Goal: Use online tool/utility: Utilize a website feature to perform a specific function

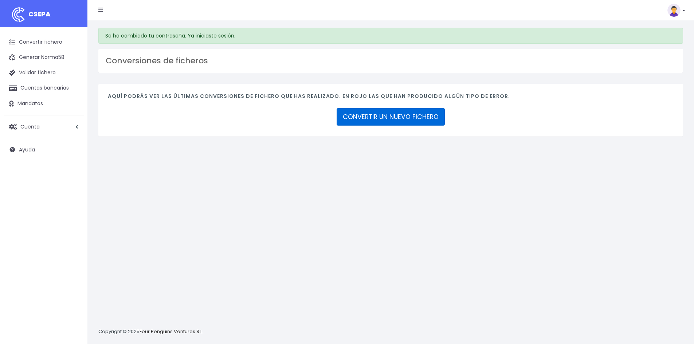
click at [411, 117] on link "CONVERTIR UN NUEVO FICHERO" at bounding box center [391, 116] width 108 height 17
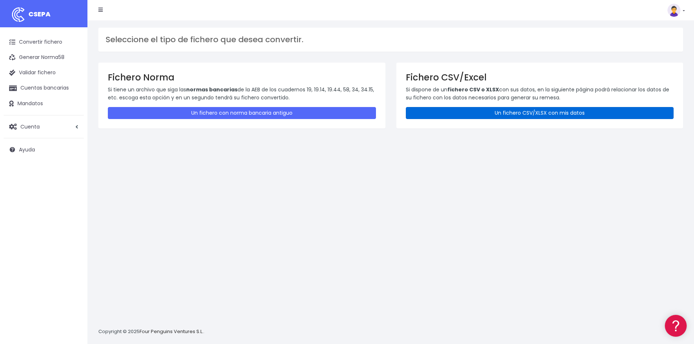
click at [466, 116] on link "Un fichero CSV/XLSX con mis datos" at bounding box center [540, 113] width 268 height 12
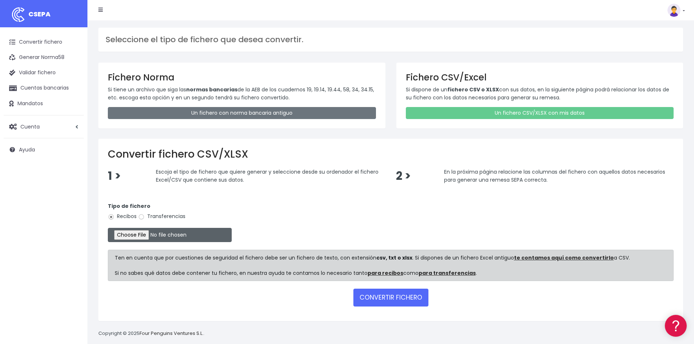
click at [148, 234] on input "file" at bounding box center [170, 235] width 124 height 14
type input "C:\fakepath\REMESA 10.xlsx"
click at [372, 299] on button "CONVERTIR FICHERO" at bounding box center [390, 297] width 75 height 17
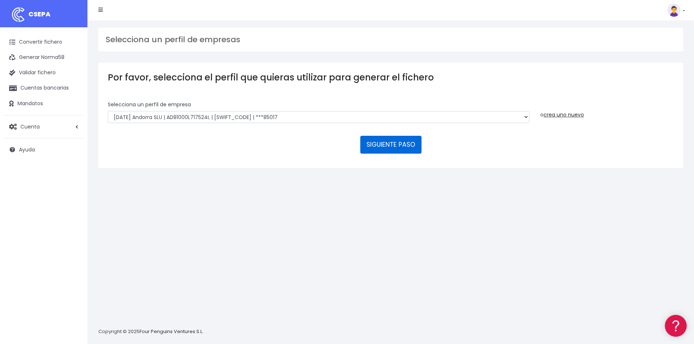
click at [413, 152] on button "SIGUIENTE PASO" at bounding box center [390, 144] width 61 height 17
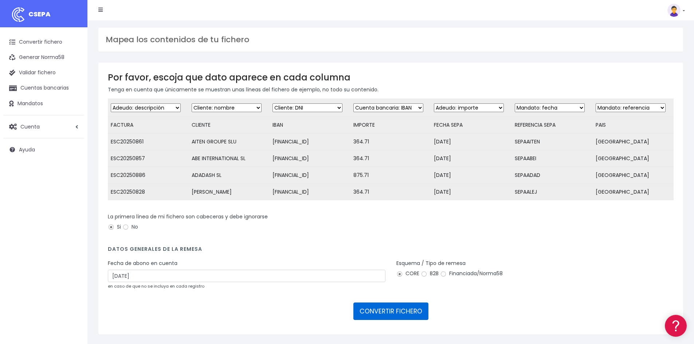
click at [395, 316] on button "CONVERTIR FICHERO" at bounding box center [390, 311] width 75 height 17
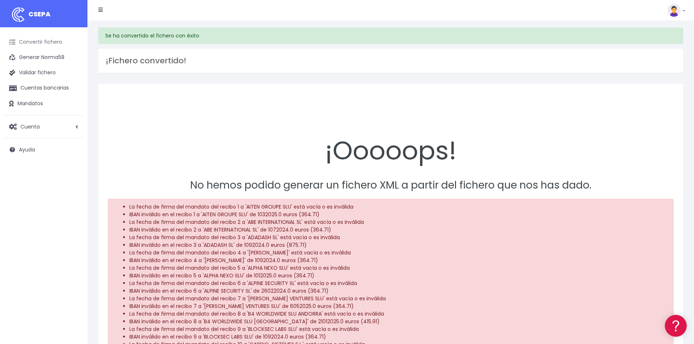
click at [52, 44] on link "Convertir fichero" at bounding box center [44, 42] width 80 height 15
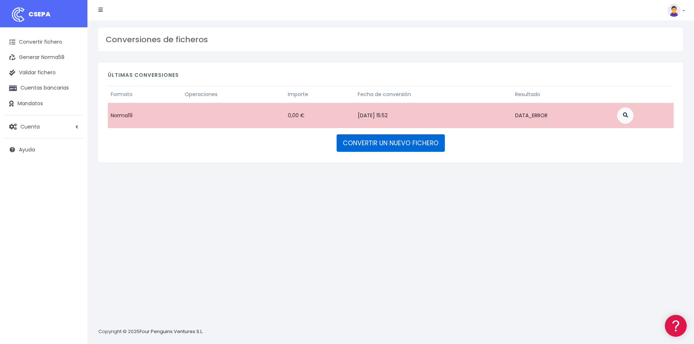
click at [389, 144] on link "CONVERTIR UN NUEVO FICHERO" at bounding box center [391, 142] width 108 height 17
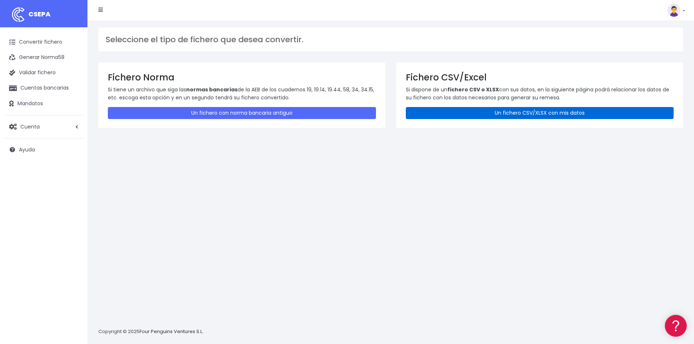
click at [461, 110] on link "Un fichero CSV/XLSX con mis datos" at bounding box center [540, 113] width 268 height 12
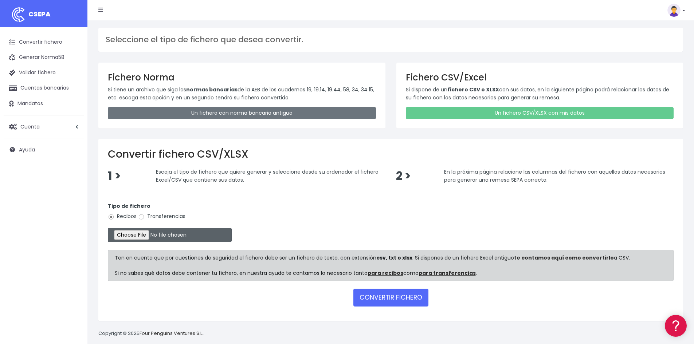
click at [152, 233] on input "file" at bounding box center [170, 235] width 124 height 14
type input "C:\fakepath\REMESA 10.xlsx"
click at [388, 297] on button "CONVERTIR FICHERO" at bounding box center [390, 297] width 75 height 17
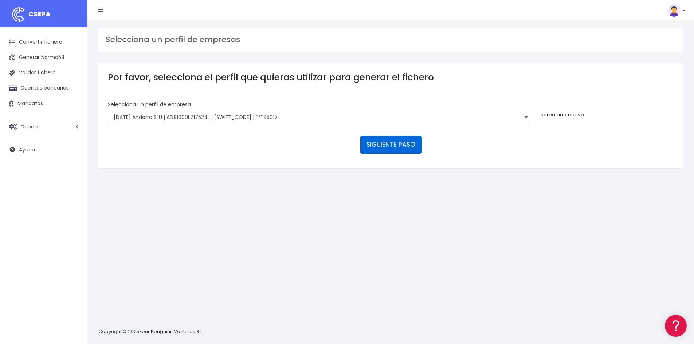
click at [375, 144] on button "SIGUIENTE PASO" at bounding box center [390, 144] width 61 height 17
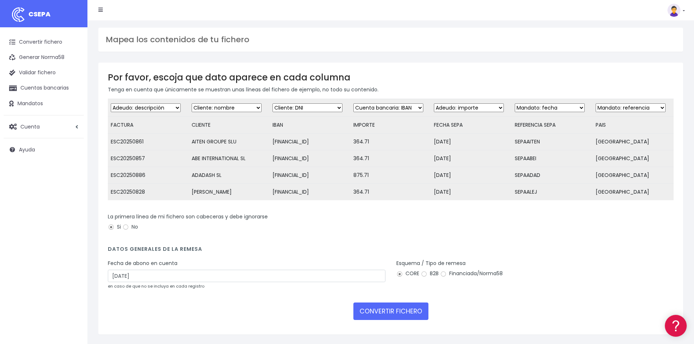
click at [479, 109] on select "Desechar campo Cliente: nombre Cliente: DNI Cliente: Email Cliente: Dirección C…" at bounding box center [469, 107] width 70 height 9
click at [160, 110] on select "Desechar campo Cliente: nombre Cliente: DNI Cliente: Email Cliente: Dirección C…" at bounding box center [146, 107] width 70 height 9
click at [222, 109] on select "Desechar campo Cliente: nombre Cliente: DNI Cliente: Email Cliente: Dirección C…" at bounding box center [227, 107] width 70 height 9
click at [318, 107] on select "Desechar campo Cliente: nombre Cliente: DNI Cliente: Email Cliente: Dirección C…" at bounding box center [308, 107] width 70 height 9
click at [432, 161] on td "01/07/2024" at bounding box center [471, 158] width 81 height 17
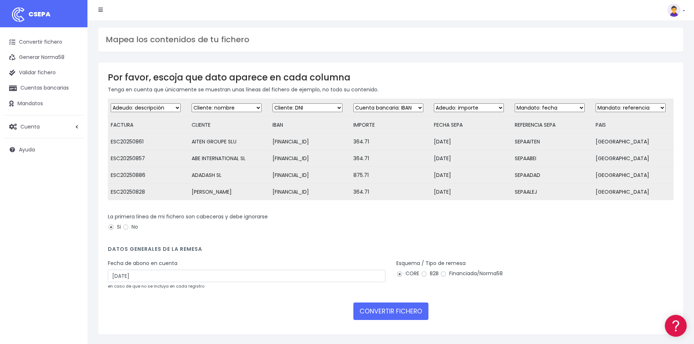
click at [311, 105] on select "Desechar campo Cliente: nombre Cliente: DNI Cliente: Email Cliente: Dirección C…" at bounding box center [308, 107] width 70 height 9
click at [476, 192] on td "01/09/2024" at bounding box center [471, 192] width 81 height 17
click at [287, 106] on select "Desechar campo Cliente: nombre Cliente: DNI Cliente: Email Cliente: Dirección C…" at bounding box center [308, 107] width 70 height 9
click at [391, 177] on td "875.71" at bounding box center [390, 175] width 81 height 17
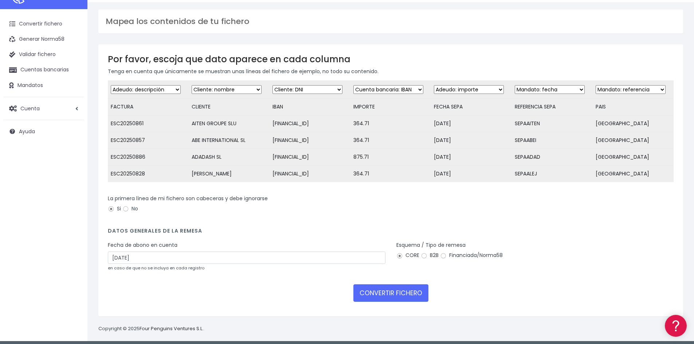
scroll to position [28, 0]
